Goal: Task Accomplishment & Management: Complete application form

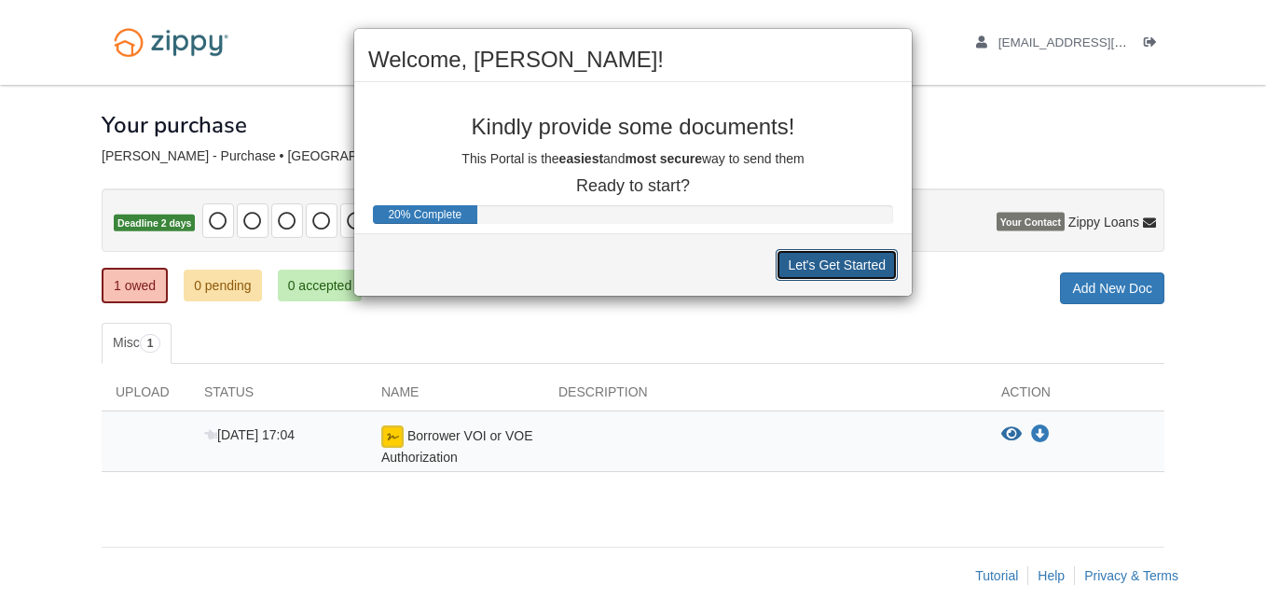
click at [826, 267] on button "Let's Get Started" at bounding box center [837, 265] width 122 height 32
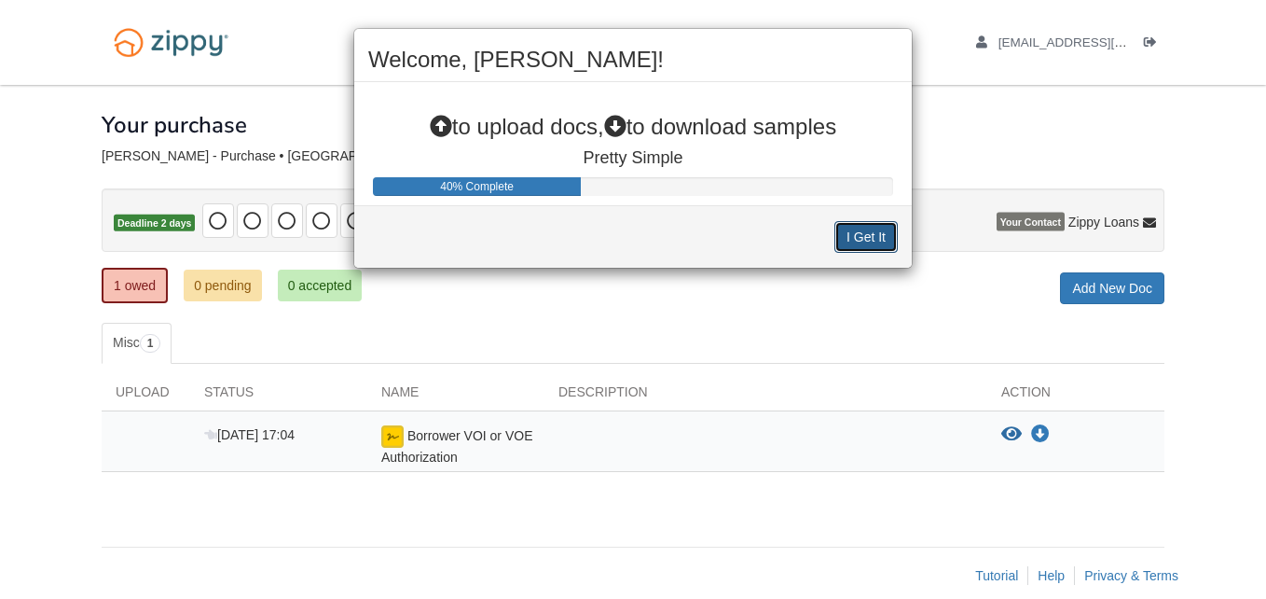
click at [875, 232] on button "I Get It" at bounding box center [865, 237] width 63 height 32
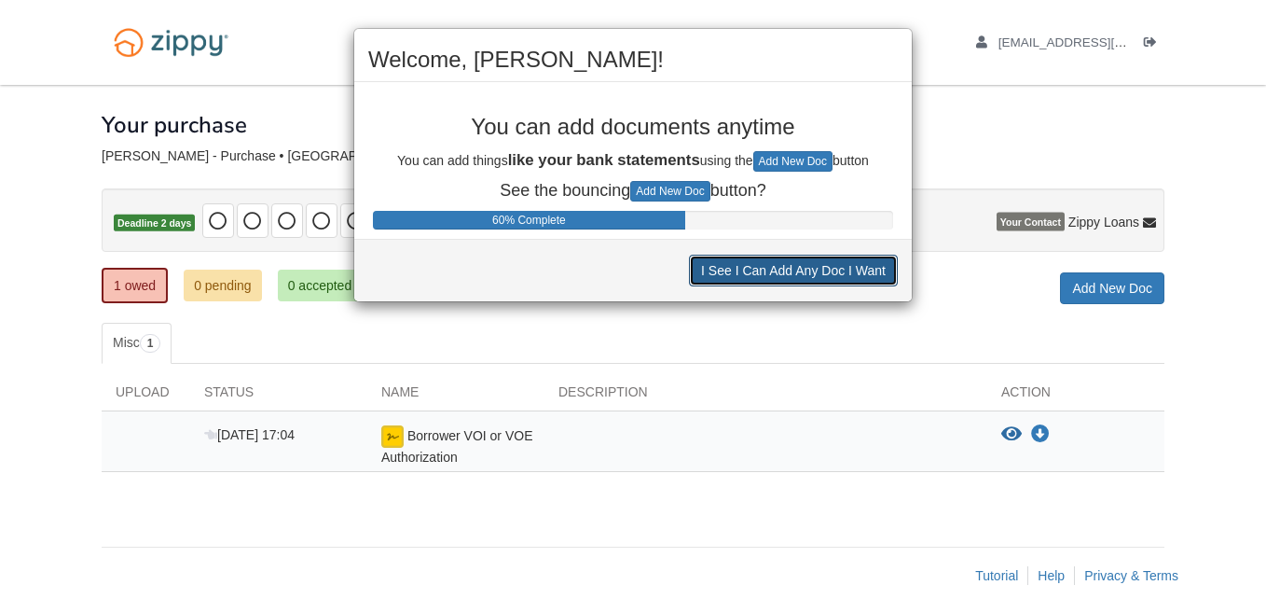
click at [794, 267] on button "I See I Can Add Any Doc I Want" at bounding box center [793, 271] width 209 height 32
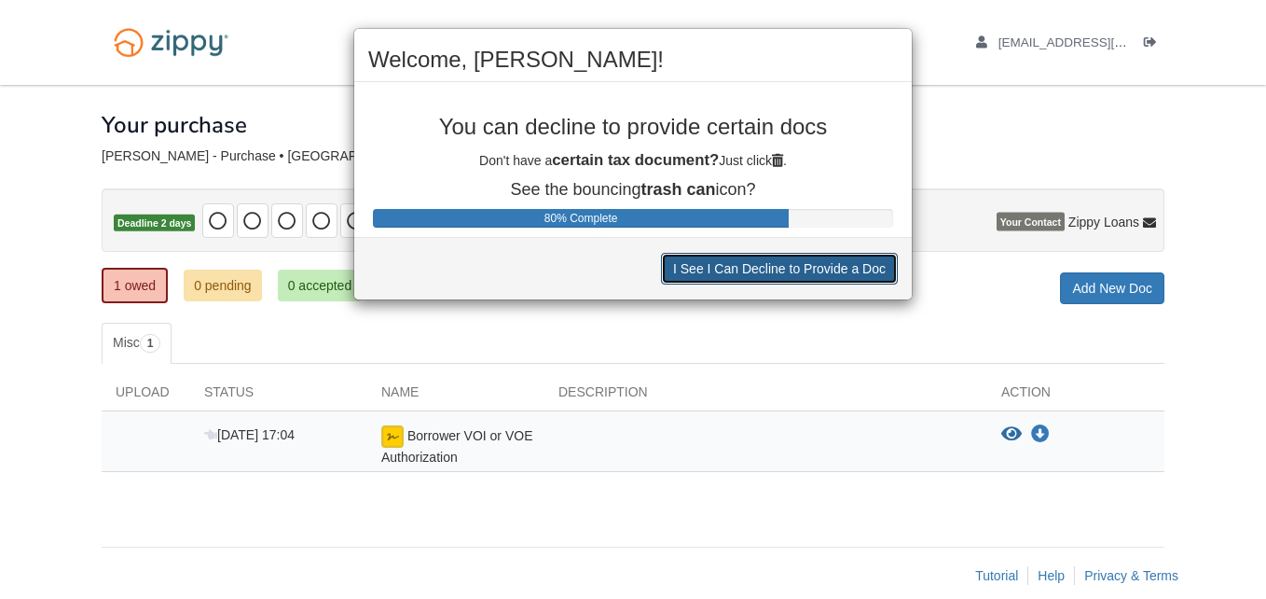
click at [794, 267] on button "I See I Can Decline to Provide a Doc" at bounding box center [779, 269] width 237 height 32
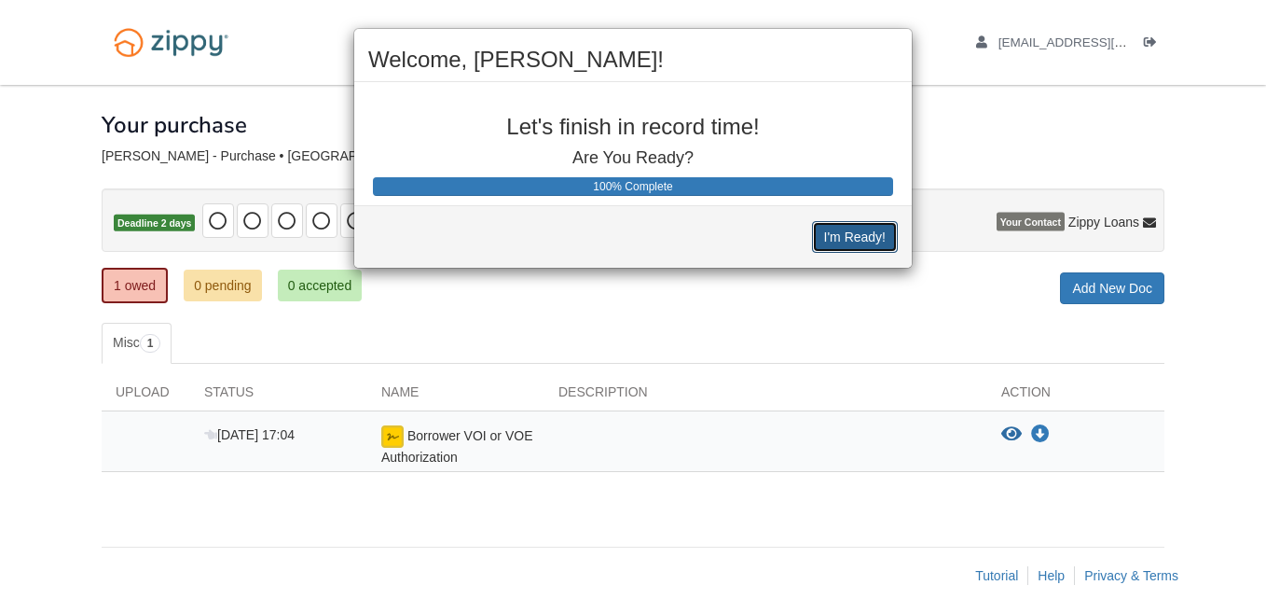
click at [858, 231] on button "I'm Ready!" at bounding box center [855, 237] width 86 height 32
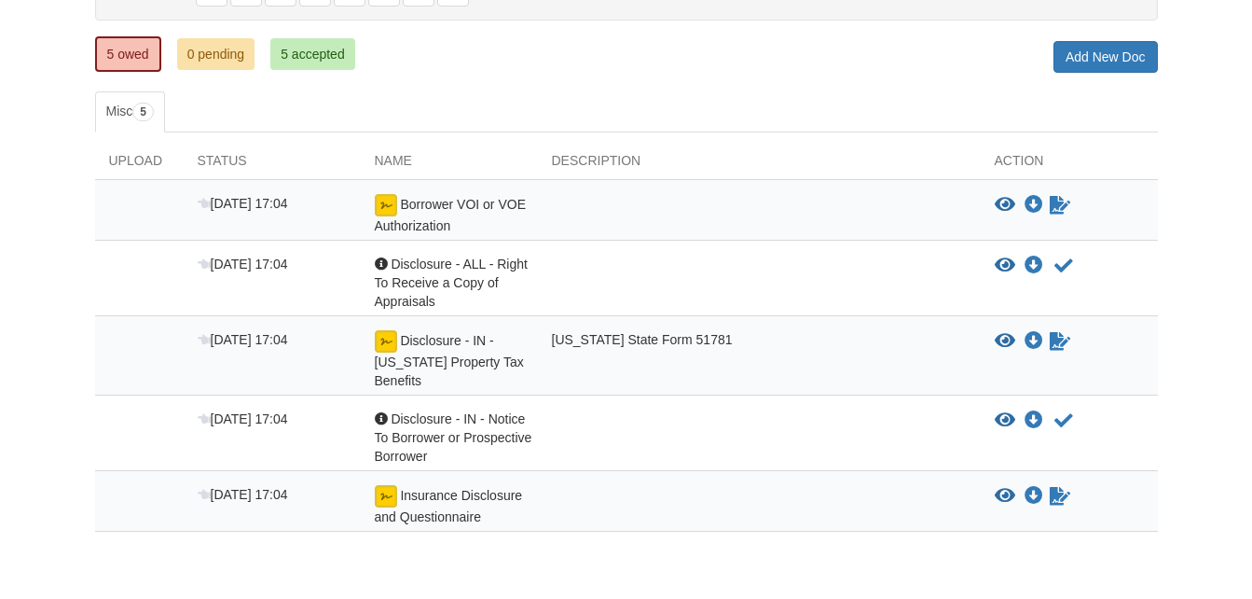
scroll to position [250, 0]
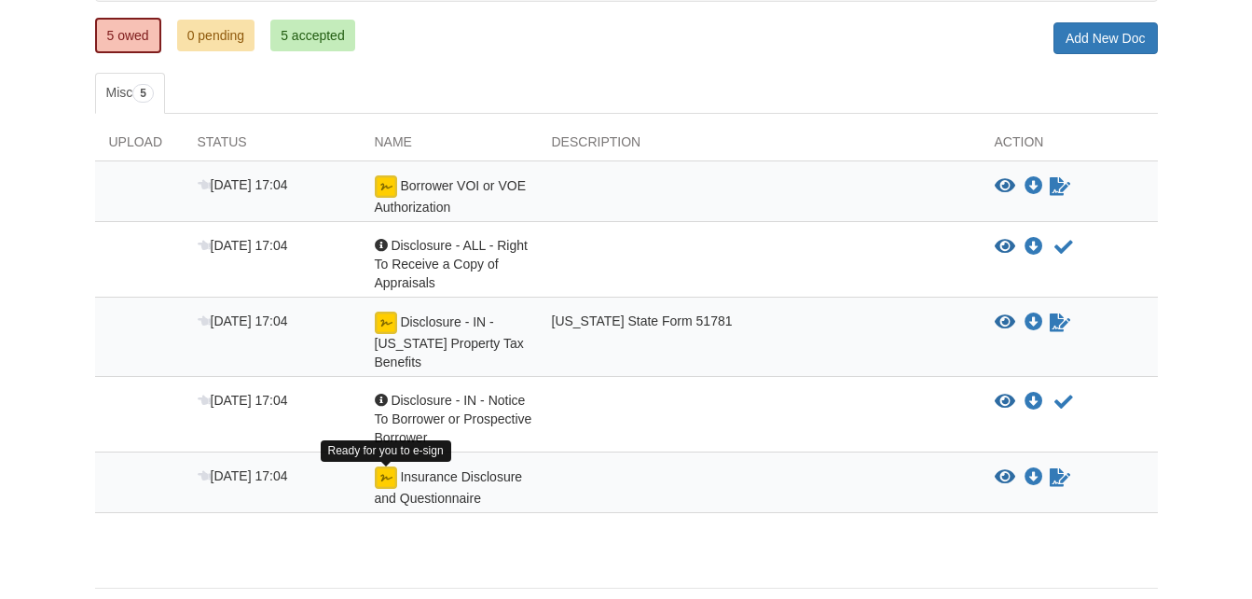
click at [380, 478] on img at bounding box center [386, 477] width 22 height 22
click at [1054, 472] on icon "Sign Form" at bounding box center [1060, 477] width 21 height 19
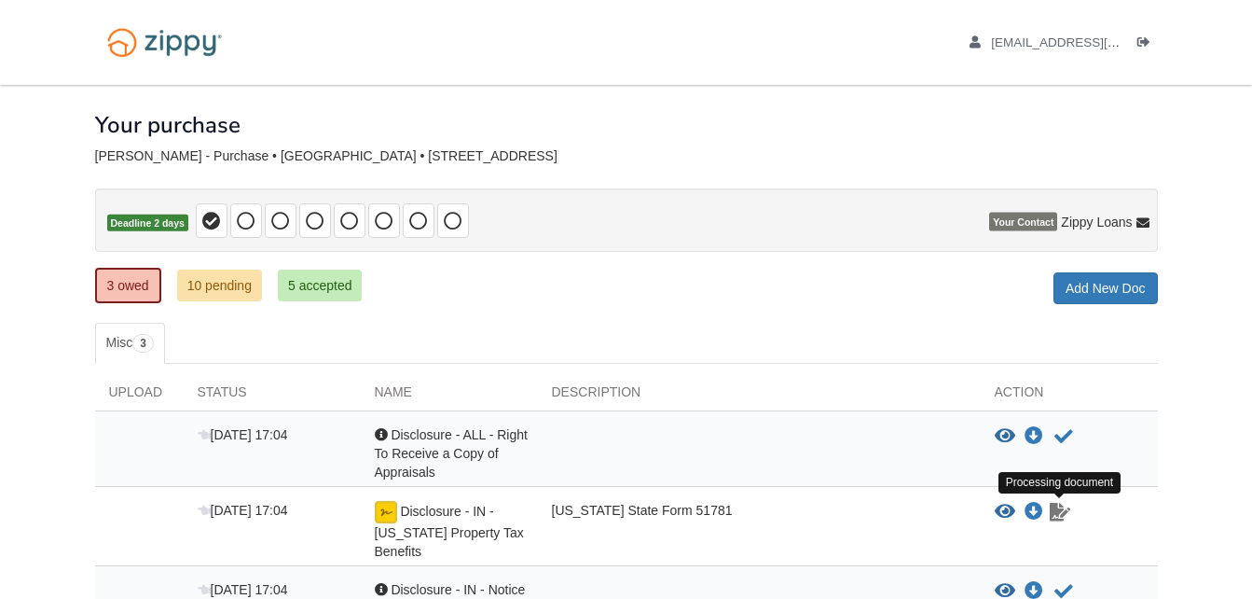
click at [1058, 514] on icon "Waiting for your co-borrower to e-sign" at bounding box center [1060, 512] width 21 height 19
click at [389, 510] on img at bounding box center [386, 512] width 22 height 22
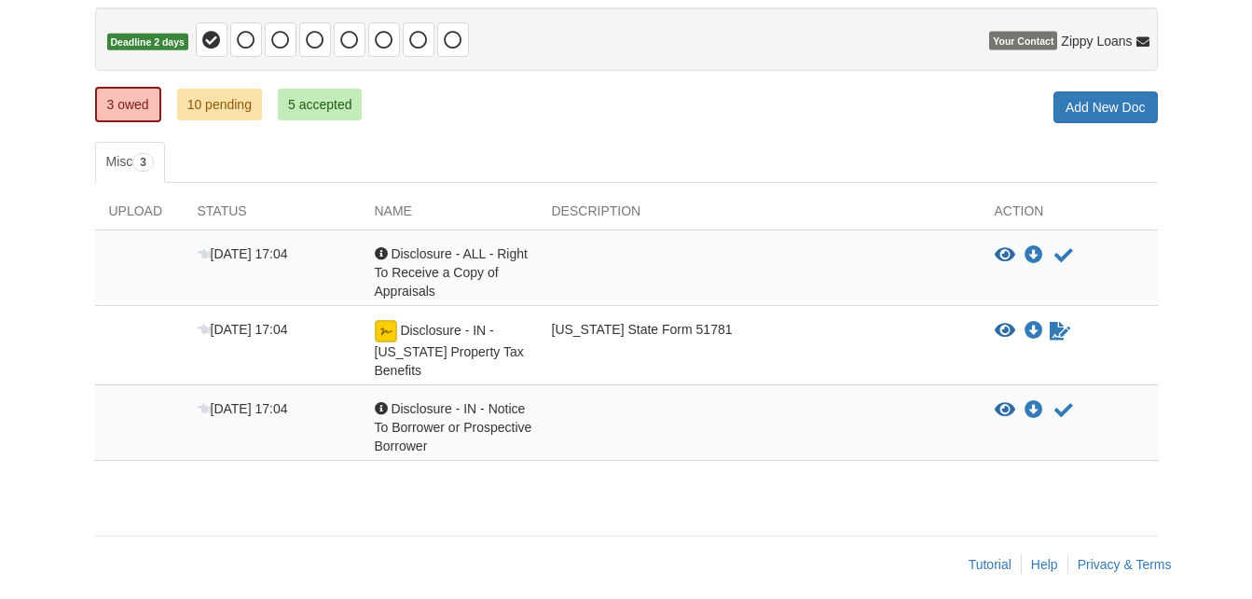
scroll to position [186, 0]
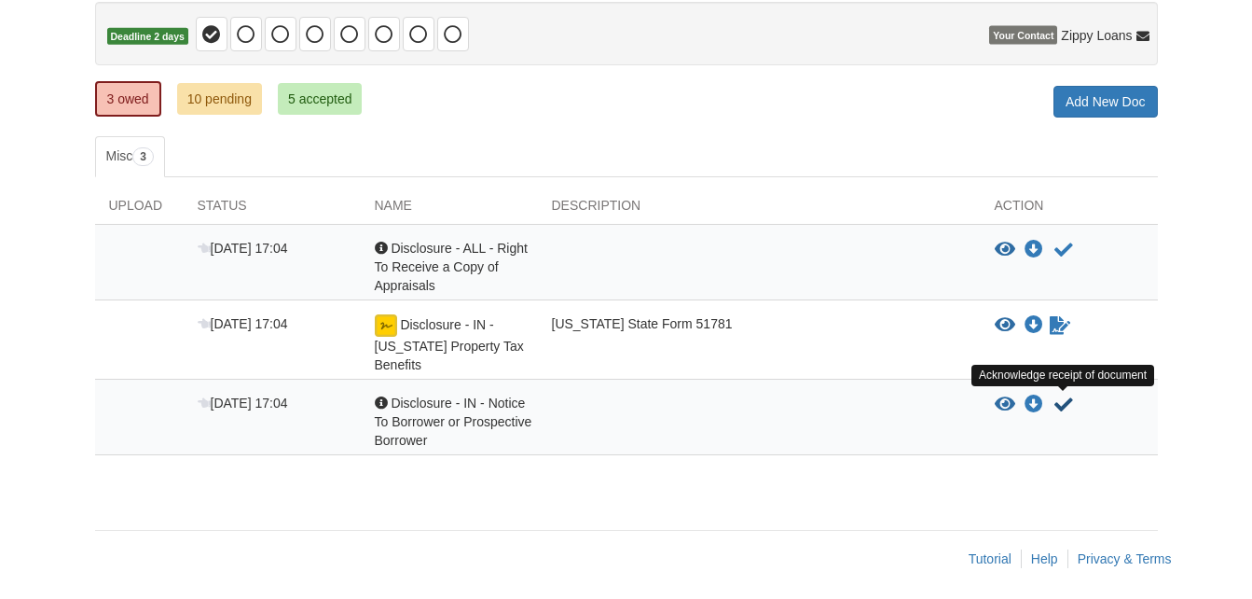
click at [1056, 406] on icon "Acknowledge receipt of document" at bounding box center [1063, 404] width 19 height 19
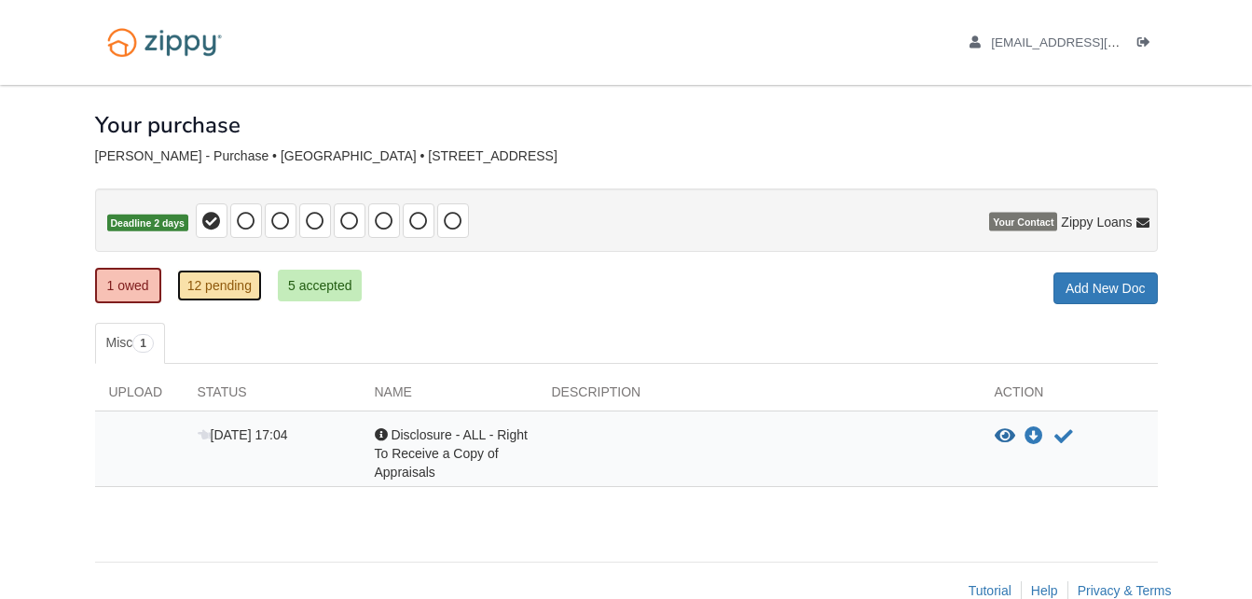
click at [207, 289] on link "12 pending" at bounding box center [219, 285] width 85 height 32
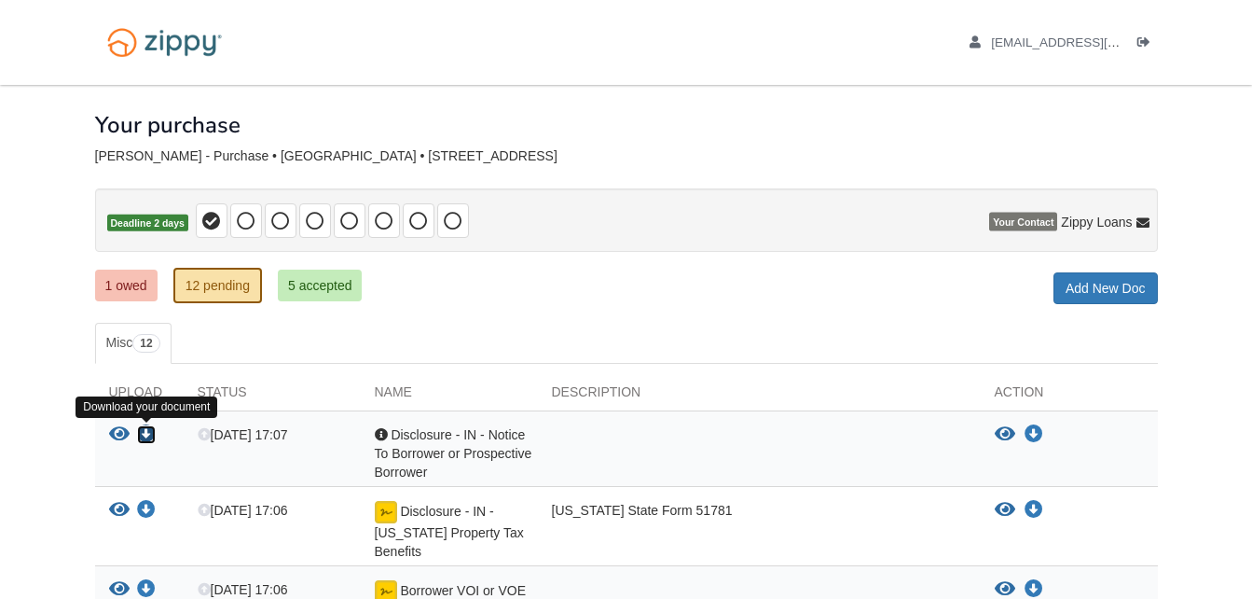
click at [146, 429] on icon "Download Disclosure - IN - Notice To Borrower or Prospective Borrower" at bounding box center [146, 434] width 19 height 19
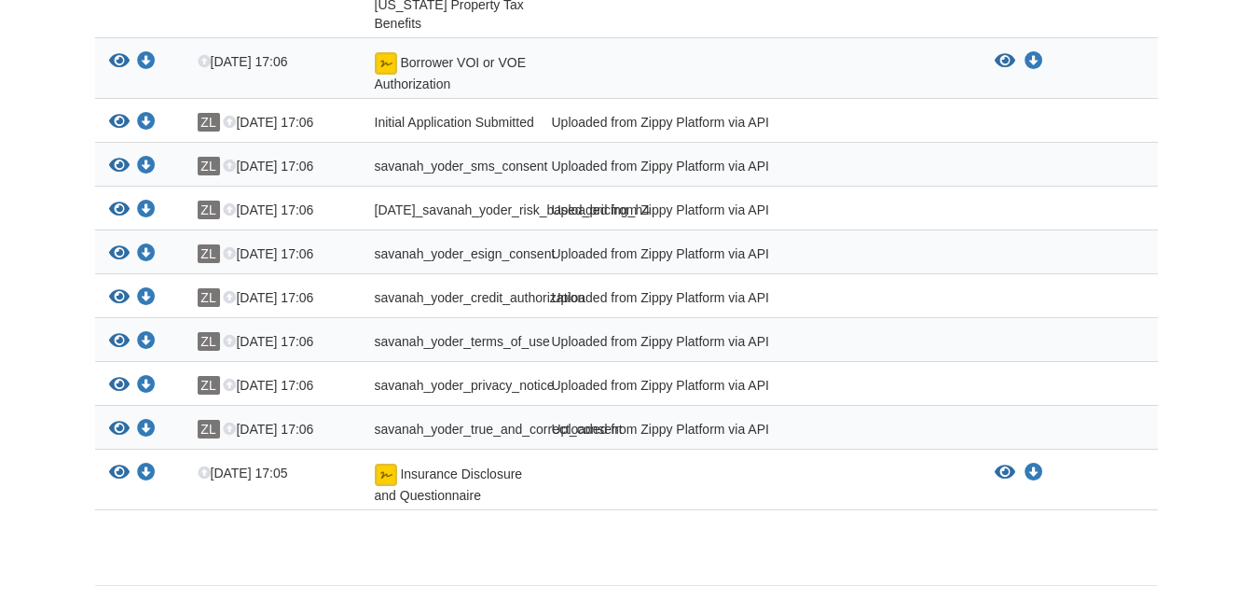
scroll to position [602, 0]
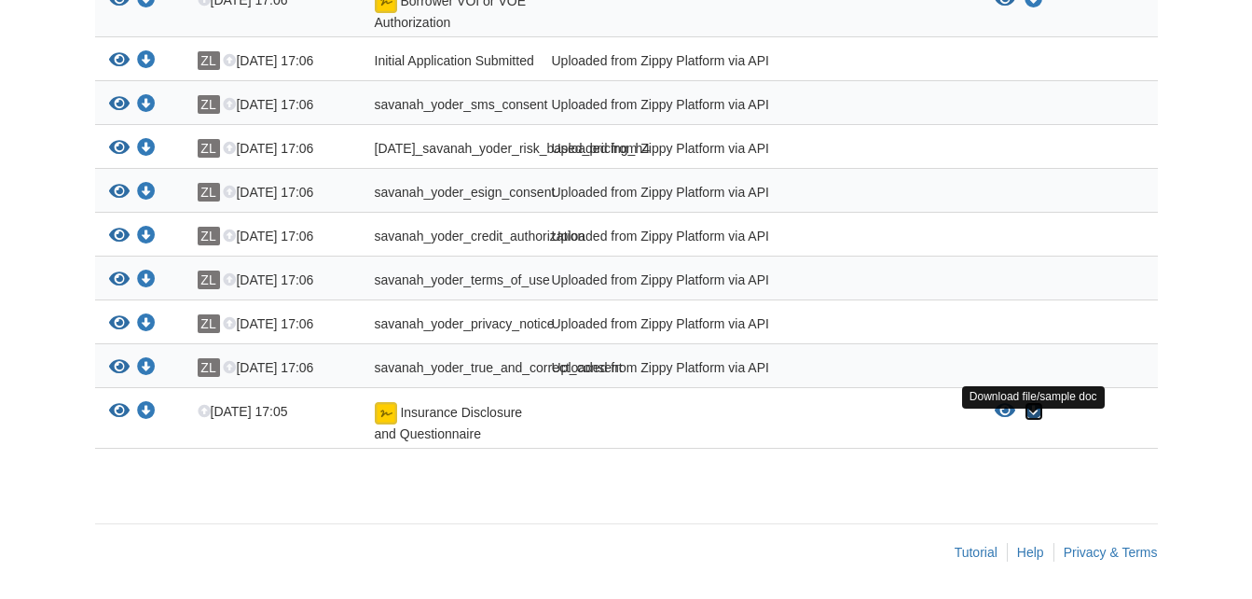
click at [1032, 412] on icon "Download Insurance Disclosure and Questionnaire" at bounding box center [1034, 411] width 19 height 19
click at [1005, 411] on icon "View Insurance Disclosure and Questionnaire" at bounding box center [1005, 411] width 21 height 19
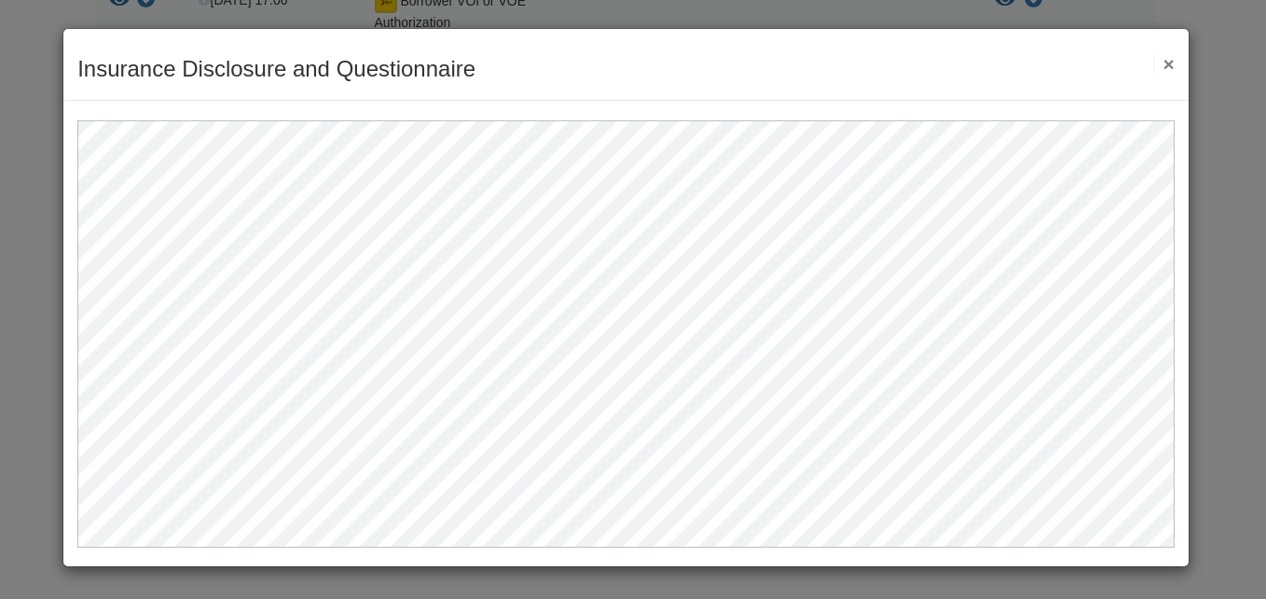
click at [1170, 58] on button "×" at bounding box center [1163, 64] width 21 height 20
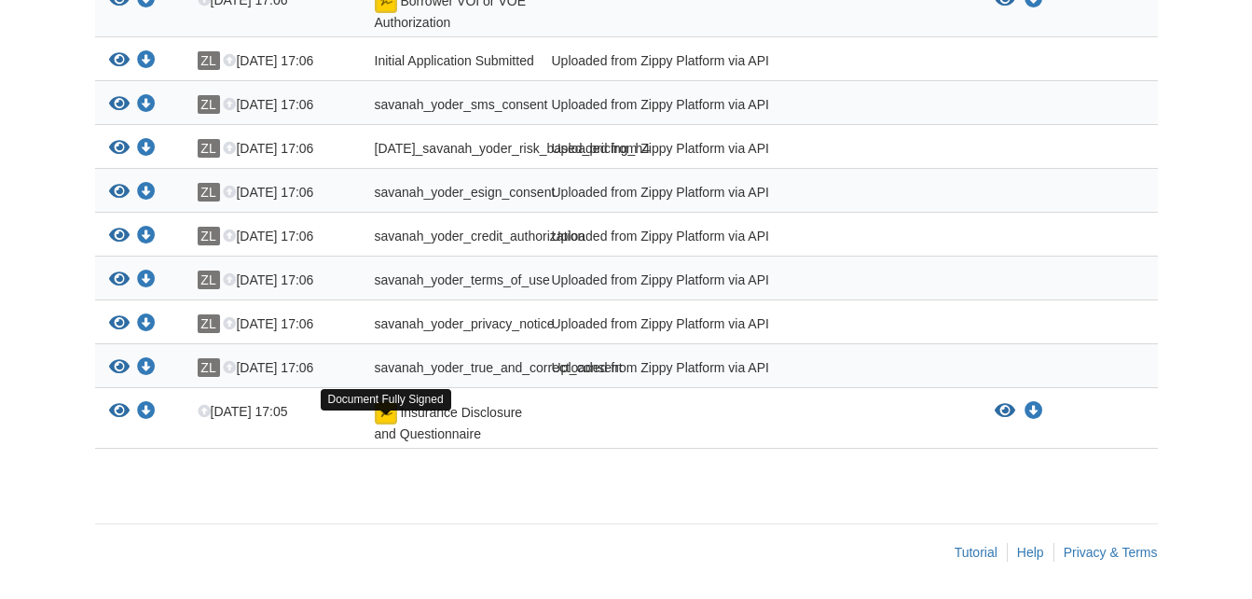
click at [386, 413] on img at bounding box center [386, 413] width 22 height 22
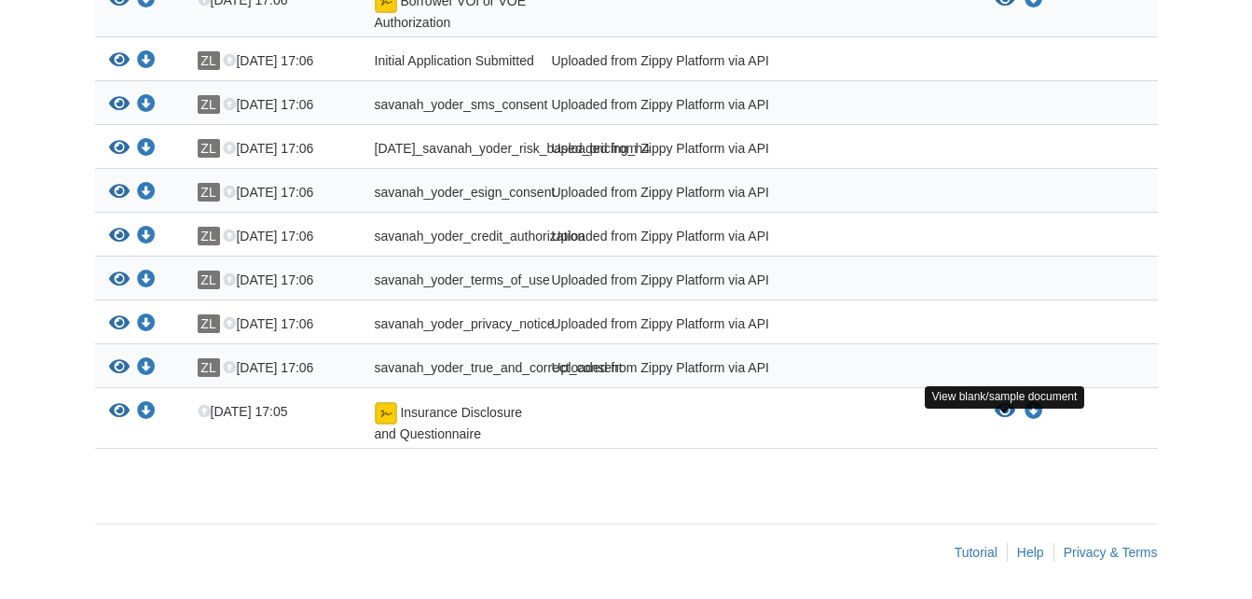
click at [1000, 416] on icon "View Insurance Disclosure and Questionnaire" at bounding box center [1005, 411] width 21 height 19
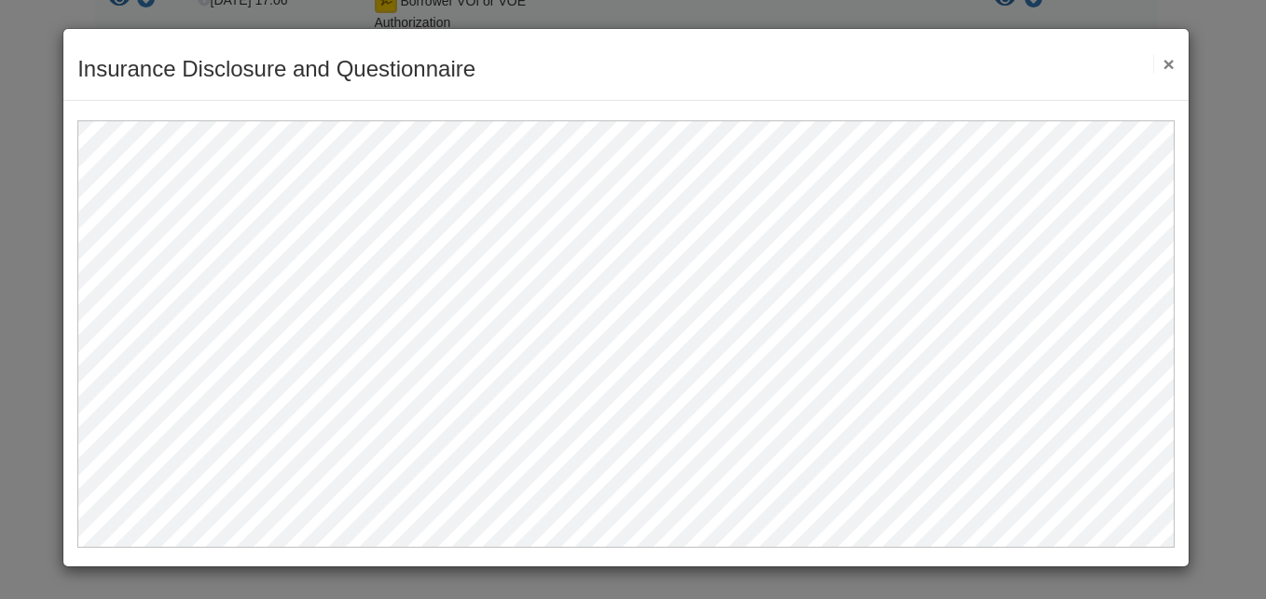
click at [1166, 60] on button "×" at bounding box center [1163, 64] width 21 height 20
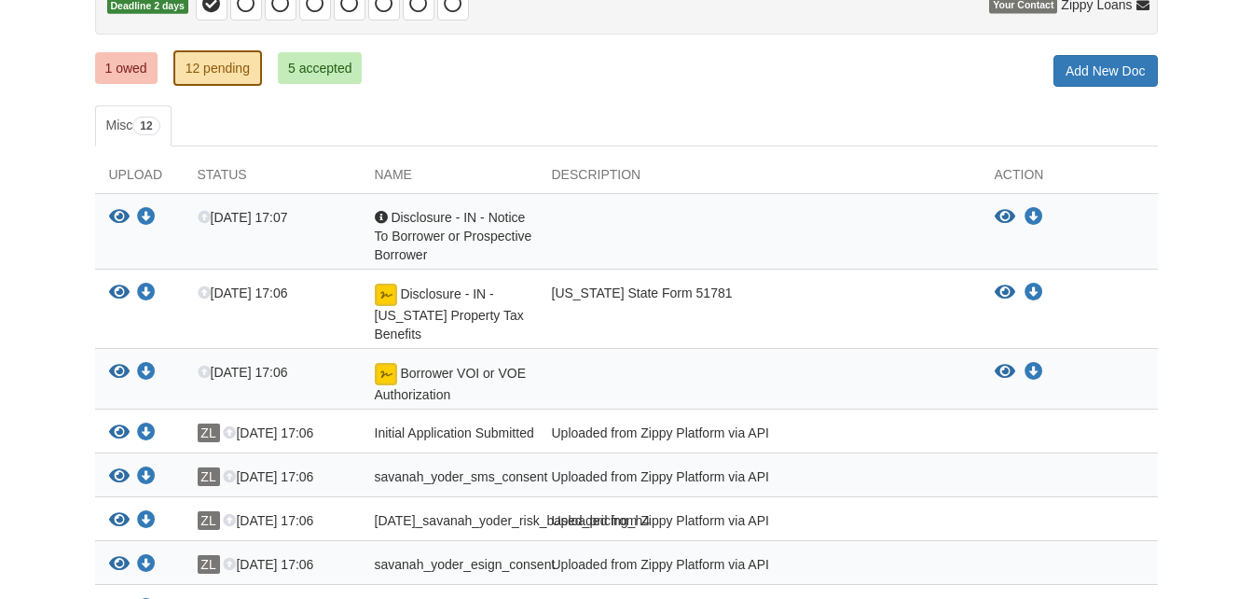
scroll to position [219, 0]
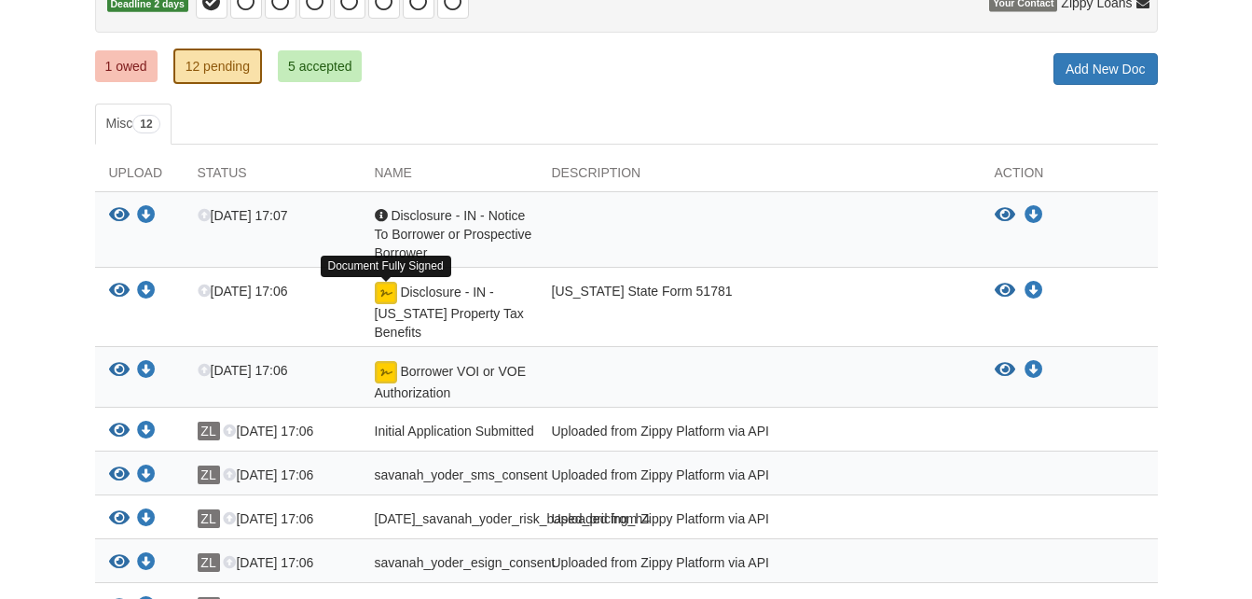
click at [389, 295] on img at bounding box center [386, 293] width 22 height 22
click at [387, 298] on img at bounding box center [386, 293] width 22 height 22
click at [386, 287] on img at bounding box center [386, 293] width 22 height 22
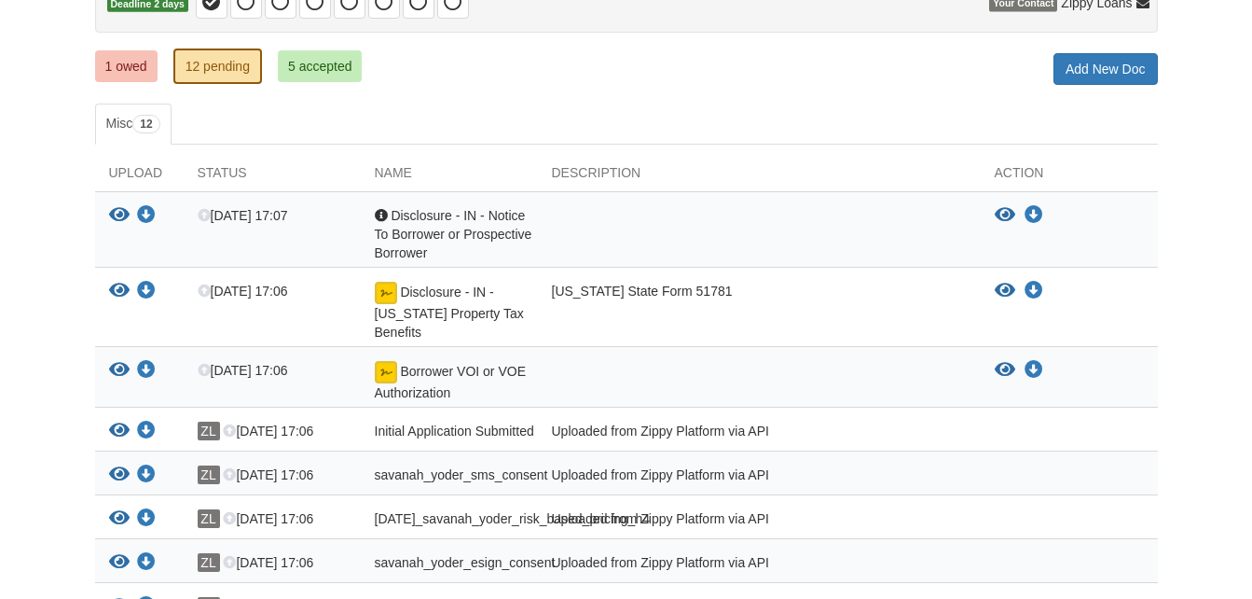
click at [386, 287] on img at bounding box center [386, 293] width 22 height 22
click at [1040, 291] on icon "Download Disclosure - IN - Indiana Property Tax Benefits" at bounding box center [1034, 291] width 19 height 19
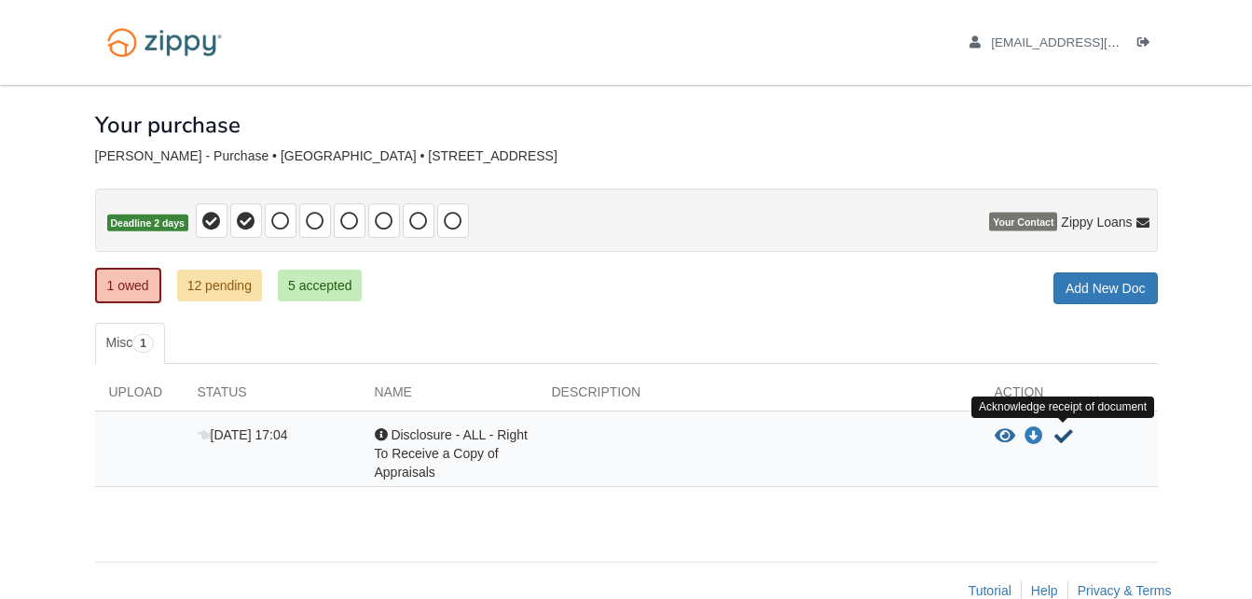
click at [1059, 435] on icon "Acknowledge receipt of document" at bounding box center [1063, 436] width 19 height 19
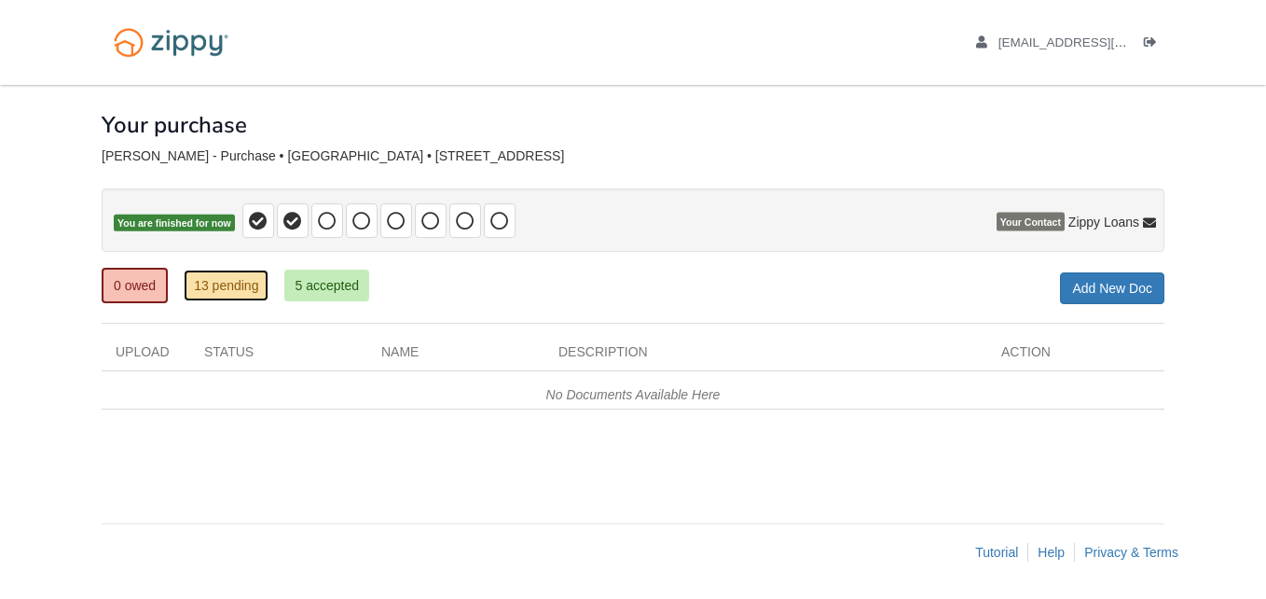
click at [242, 283] on link "13 pending" at bounding box center [226, 285] width 85 height 32
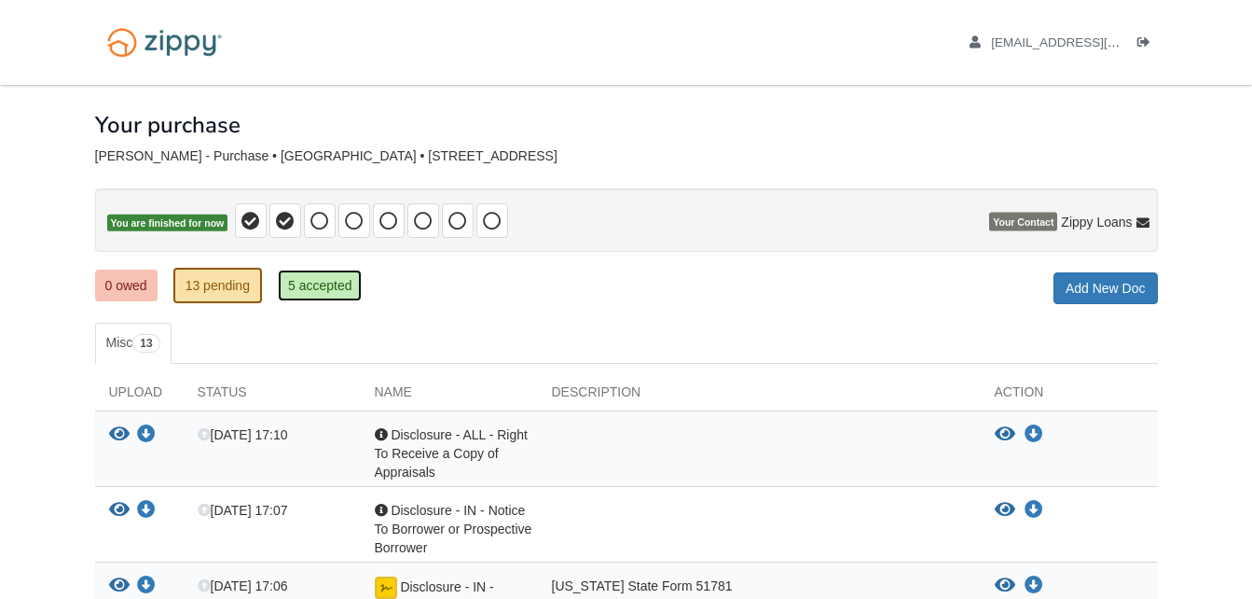
click at [315, 287] on link "5 accepted" at bounding box center [320, 285] width 85 height 32
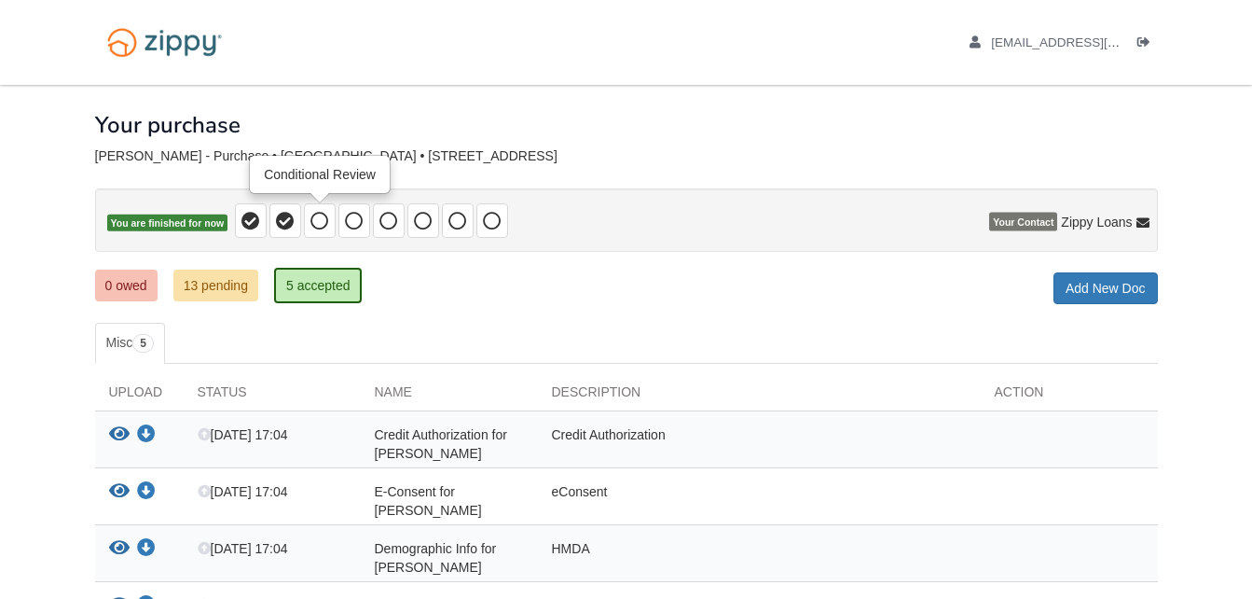
click at [316, 216] on icon at bounding box center [319, 221] width 19 height 19
click at [205, 222] on span "You are finished for now" at bounding box center [167, 223] width 121 height 18
click at [114, 428] on icon "View Credit Authorization for savanah yoder" at bounding box center [119, 434] width 21 height 19
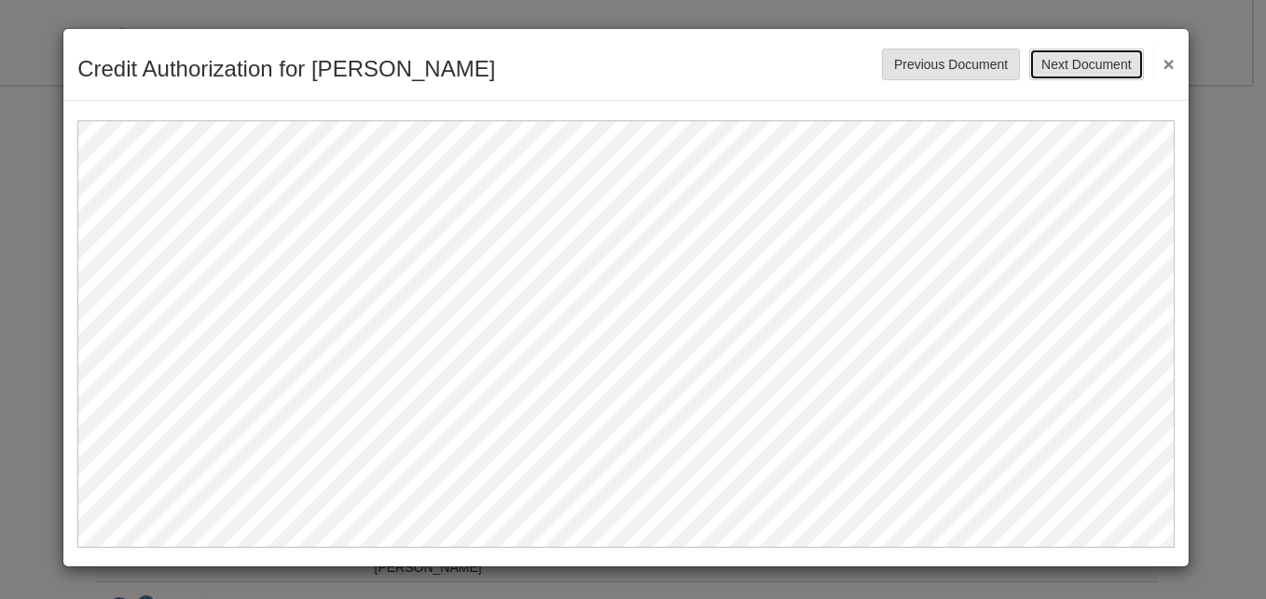
click at [1086, 63] on button "Next Document" at bounding box center [1086, 64] width 114 height 32
click at [1088, 53] on button "Next Document" at bounding box center [1086, 64] width 114 height 32
click at [1074, 54] on button "Next Document" at bounding box center [1086, 64] width 114 height 32
click at [1073, 54] on button "Next Document" at bounding box center [1086, 64] width 114 height 32
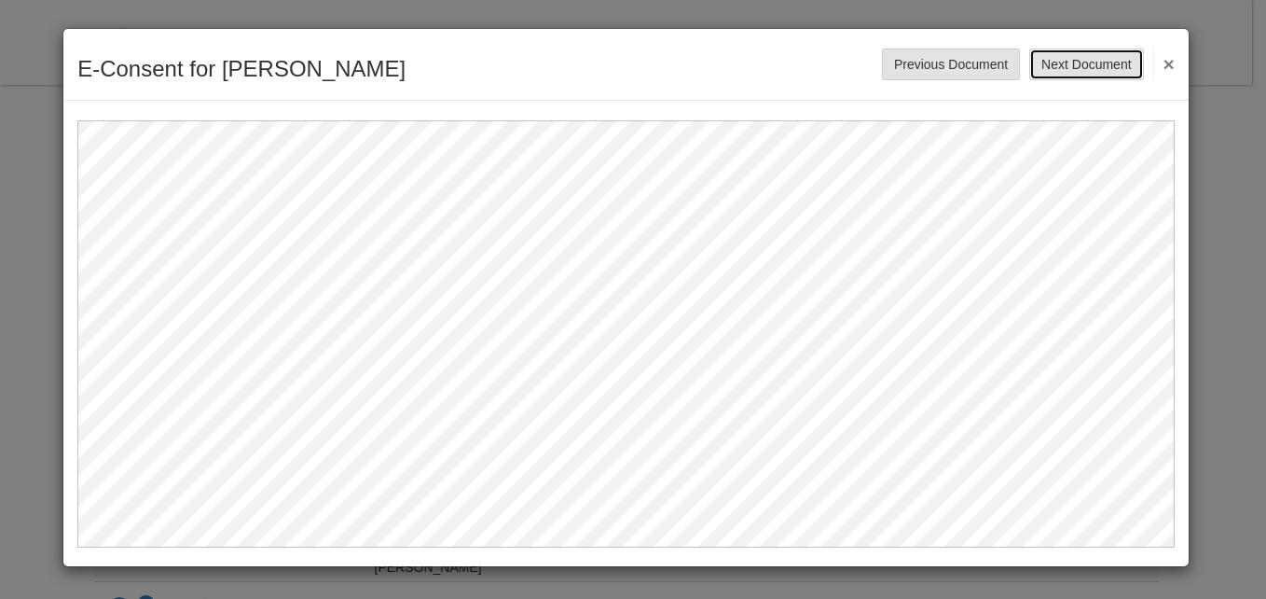
click at [1097, 73] on button "Next Document" at bounding box center [1086, 64] width 114 height 32
click at [1096, 59] on button "Next Document" at bounding box center [1086, 64] width 114 height 32
click at [1174, 61] on button "×" at bounding box center [1163, 64] width 21 height 34
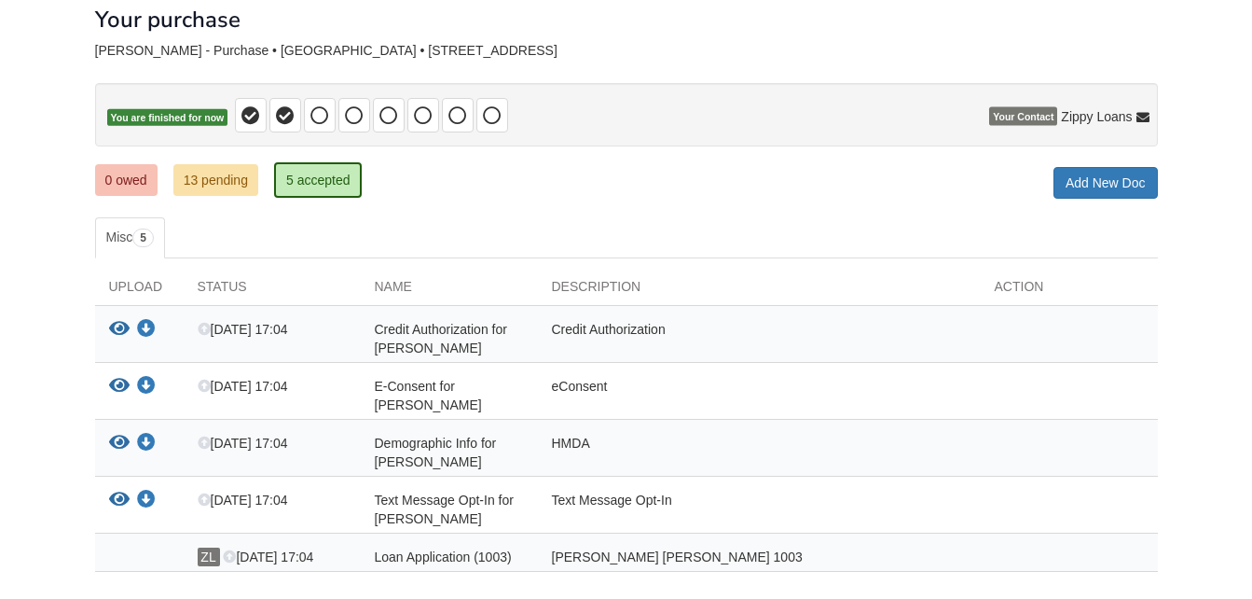
scroll to position [228, 0]
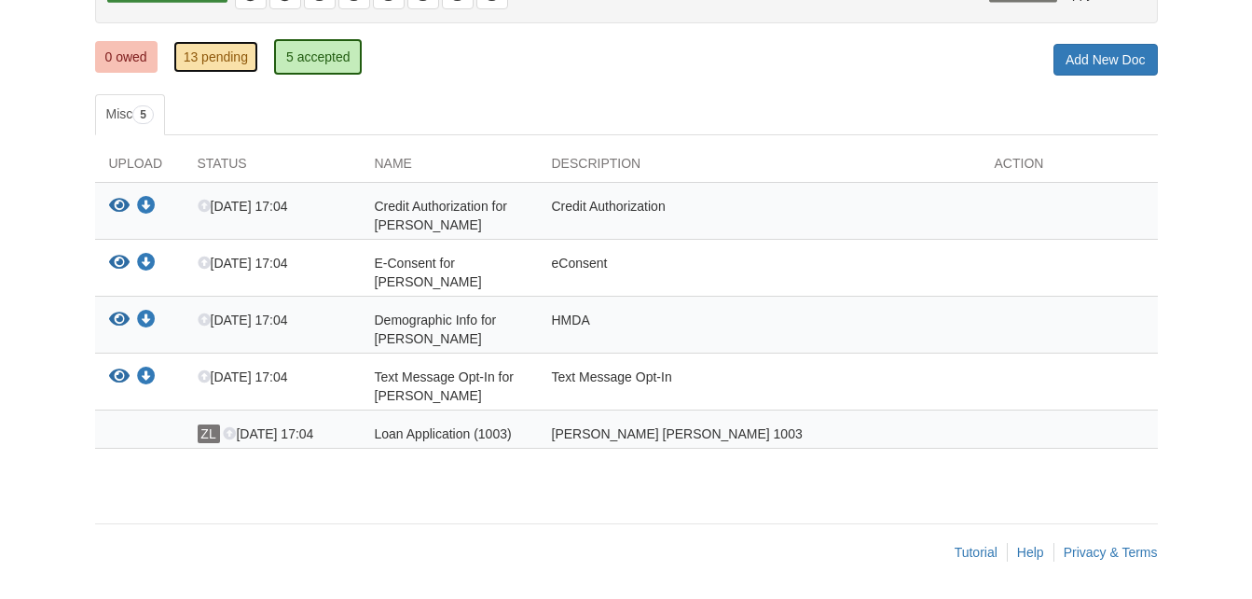
click at [207, 62] on link "13 pending" at bounding box center [215, 57] width 85 height 32
